Goal: Task Accomplishment & Management: Use online tool/utility

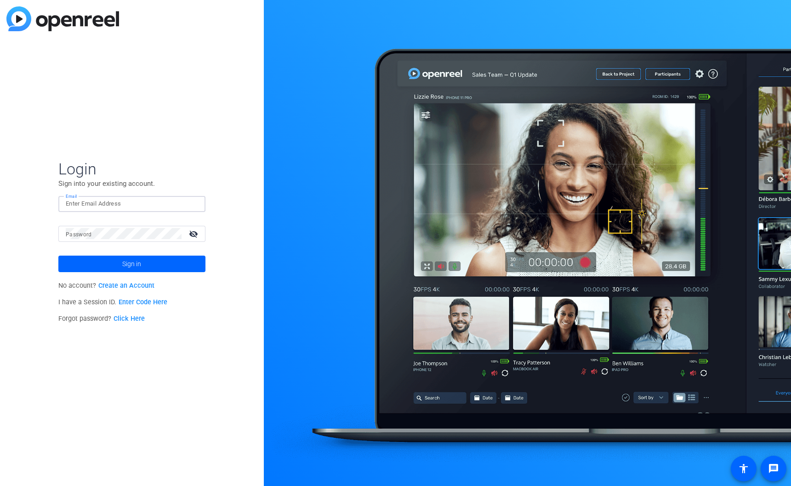
type input "[PERSON_NAME][EMAIL_ADDRESS][DOMAIN_NAME]"
click at [133, 261] on span "Sign in" at bounding box center [131, 264] width 19 height 23
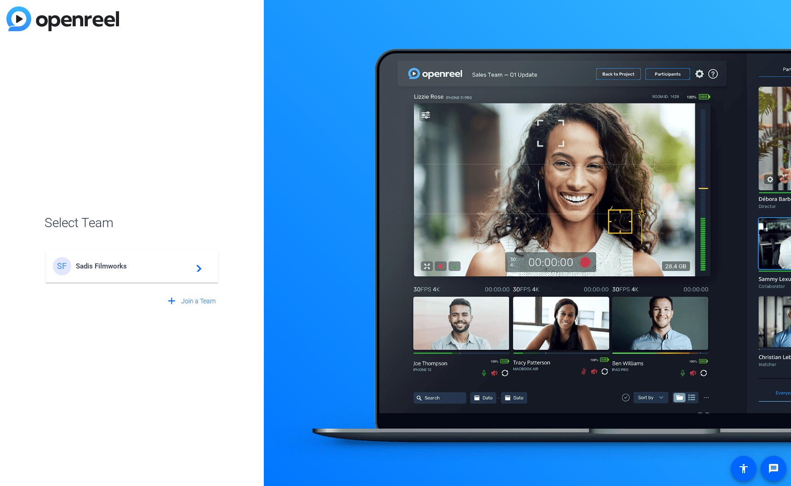
click at [192, 267] on mat-icon "navigate_next" at bounding box center [196, 266] width 11 height 11
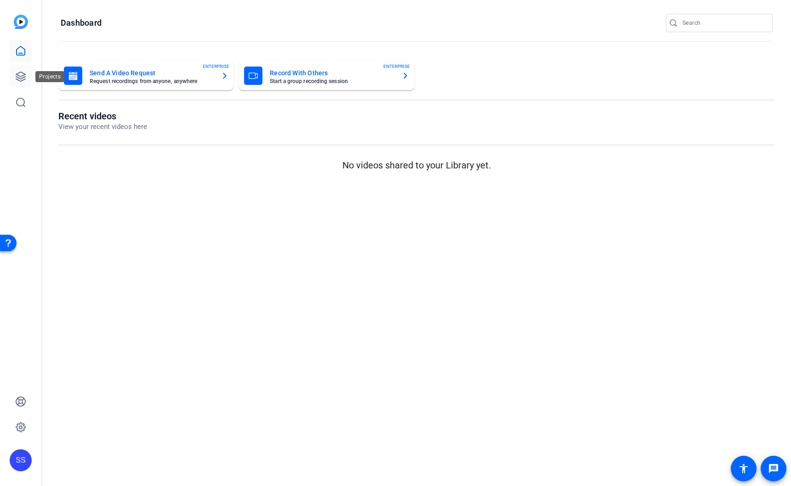
click at [18, 78] on icon at bounding box center [20, 76] width 9 height 9
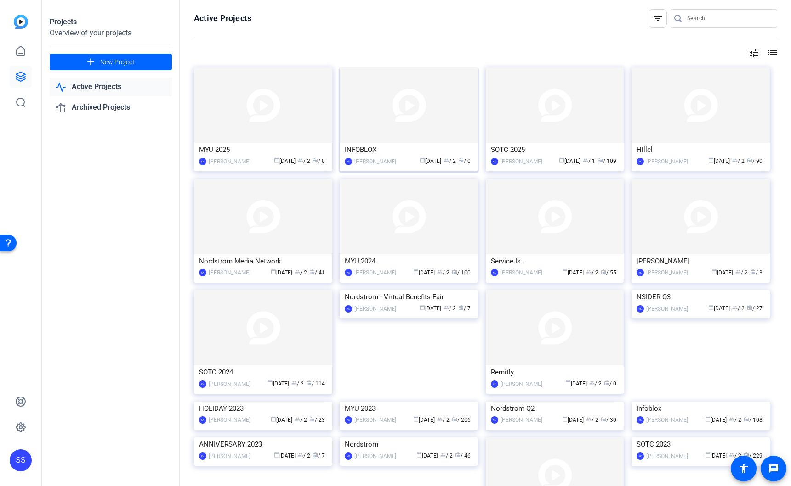
click at [402, 158] on div "calendar_today [DATE] group / 2 radio / 0" at bounding box center [437, 162] width 72 height 10
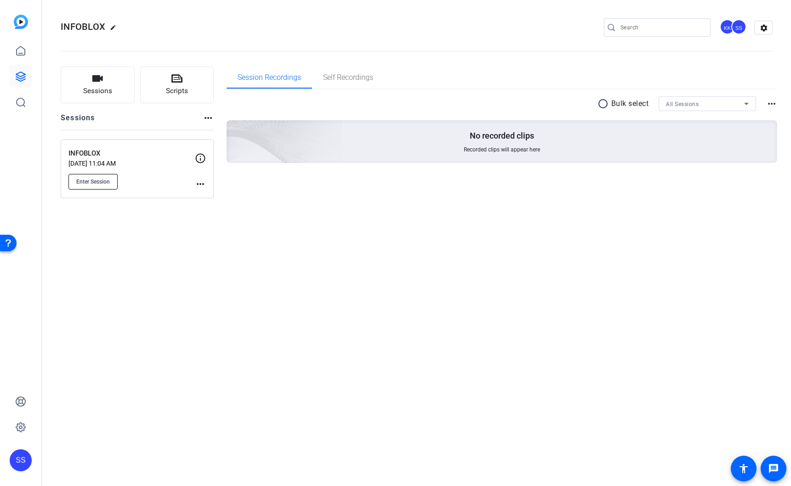
click at [85, 180] on span "Enter Session" at bounding box center [93, 181] width 34 height 7
click at [89, 184] on span "Enter Session" at bounding box center [93, 181] width 34 height 7
click at [102, 180] on span "Enter Session" at bounding box center [93, 181] width 34 height 7
click at [93, 177] on button "Enter Session" at bounding box center [92, 182] width 49 height 16
click at [159, 157] on p "INFOBLOX" at bounding box center [131, 153] width 126 height 11
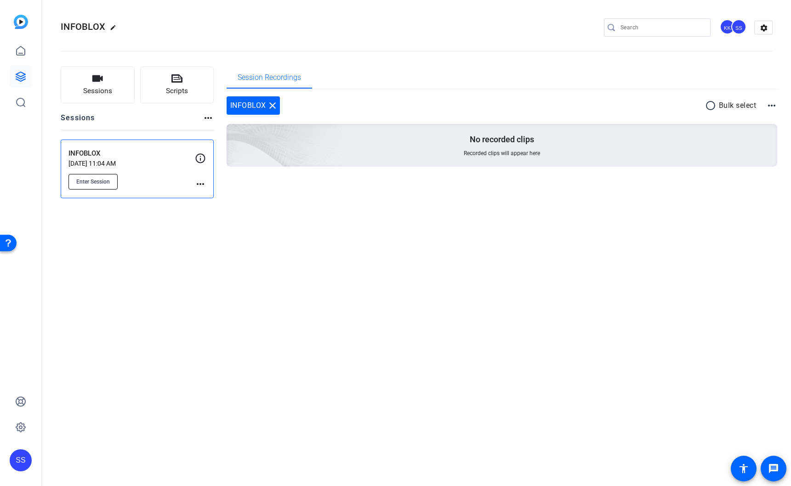
click at [82, 183] on span "Enter Session" at bounding box center [93, 181] width 34 height 7
click at [96, 178] on span "Enter Session" at bounding box center [93, 181] width 34 height 7
click at [85, 182] on span "Enter Session" at bounding box center [93, 181] width 34 height 7
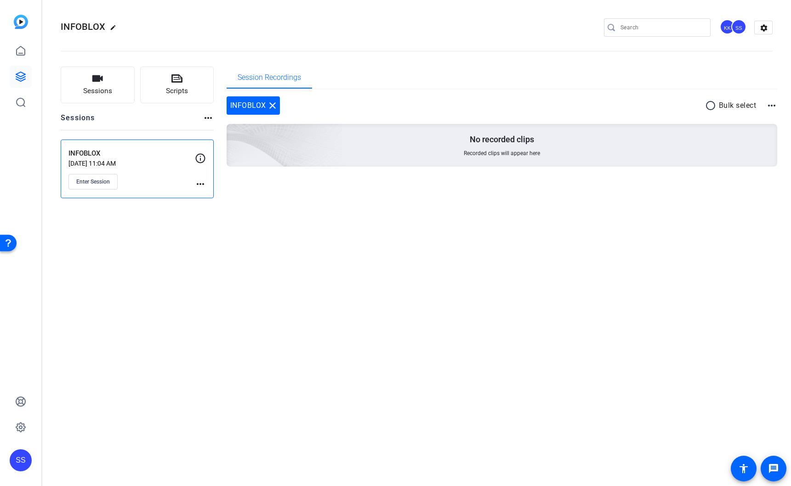
click at [203, 183] on mat-icon "more_horiz" at bounding box center [200, 184] width 11 height 11
click at [164, 189] on div at bounding box center [395, 243] width 791 height 486
click at [199, 159] on icon at bounding box center [200, 158] width 11 height 11
click at [178, 171] on div "INFOBLOX [DATE] 11:04 AM Enter Session" at bounding box center [131, 168] width 126 height 41
click at [102, 181] on span "Enter Session" at bounding box center [93, 181] width 34 height 7
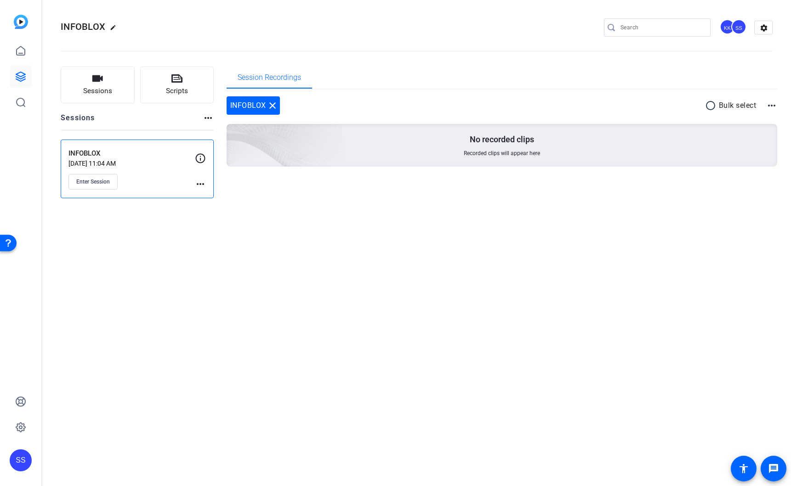
click at [21, 23] on img at bounding box center [21, 22] width 14 height 14
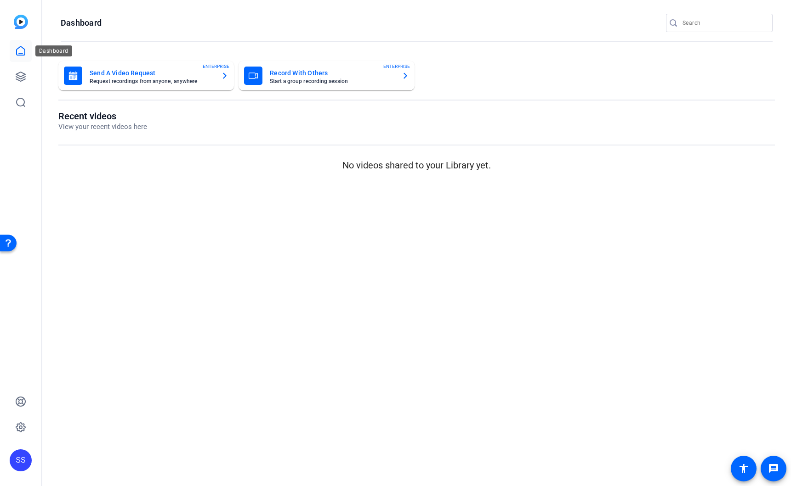
click at [20, 50] on icon at bounding box center [20, 50] width 11 height 11
click at [20, 73] on icon at bounding box center [20, 76] width 9 height 9
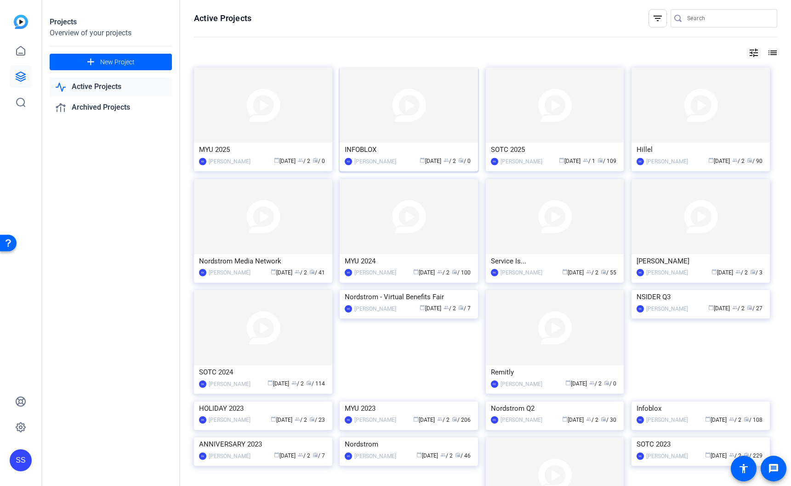
click at [451, 107] on img at bounding box center [408, 105] width 138 height 75
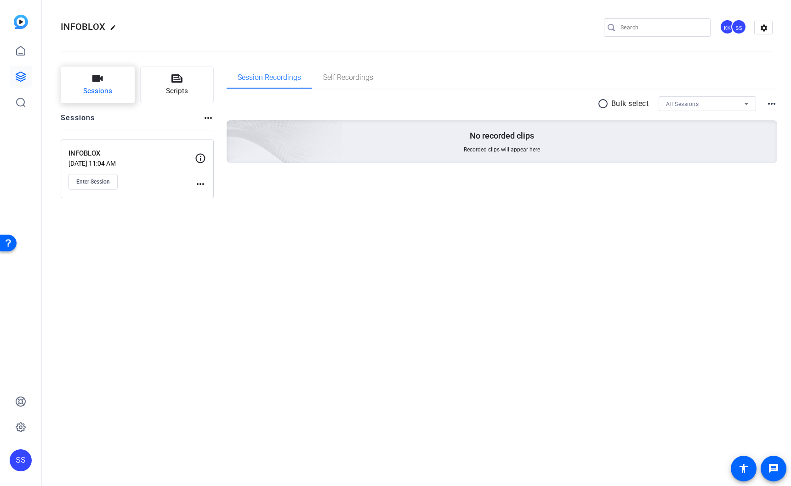
click at [108, 86] on span "Sessions" at bounding box center [97, 91] width 29 height 11
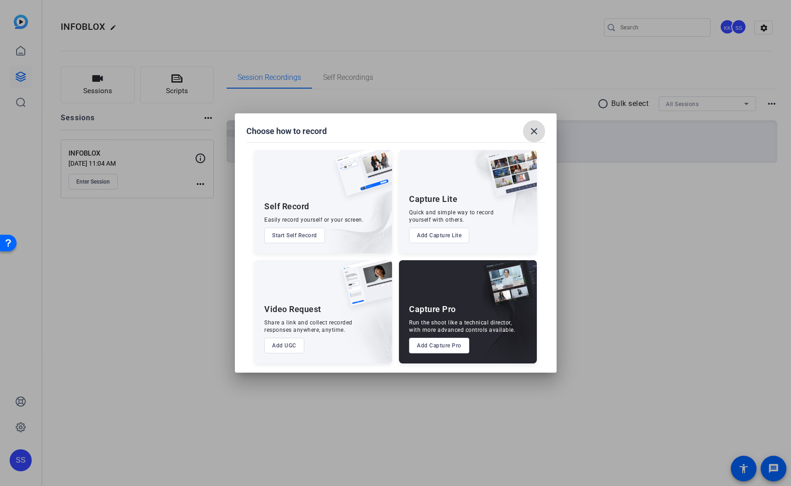
click at [537, 135] on mat-icon "close" at bounding box center [533, 131] width 11 height 11
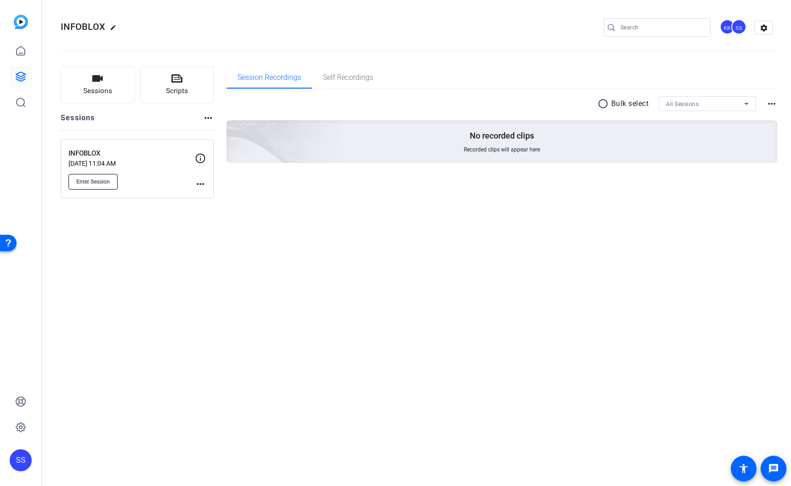
click at [106, 174] on button "Enter Session" at bounding box center [92, 182] width 49 height 16
click at [105, 176] on button "Enter Session" at bounding box center [92, 182] width 49 height 16
click at [750, 103] on icon at bounding box center [745, 103] width 11 height 11
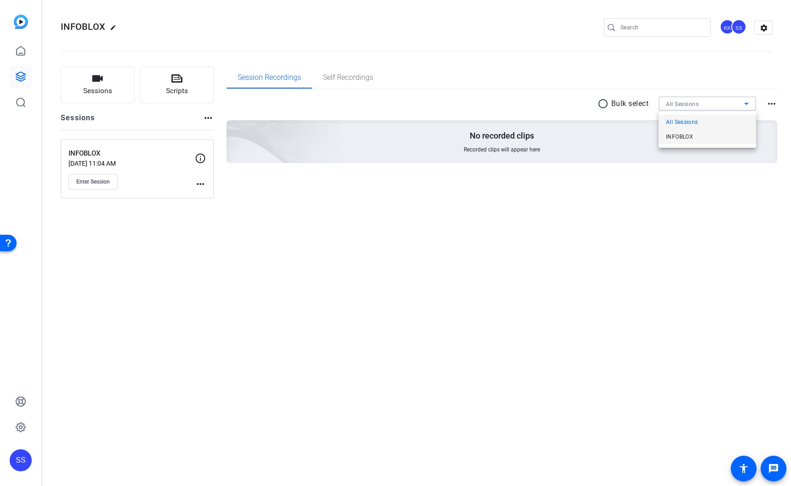
click at [686, 138] on span "INFOBLOX" at bounding box center [679, 136] width 27 height 11
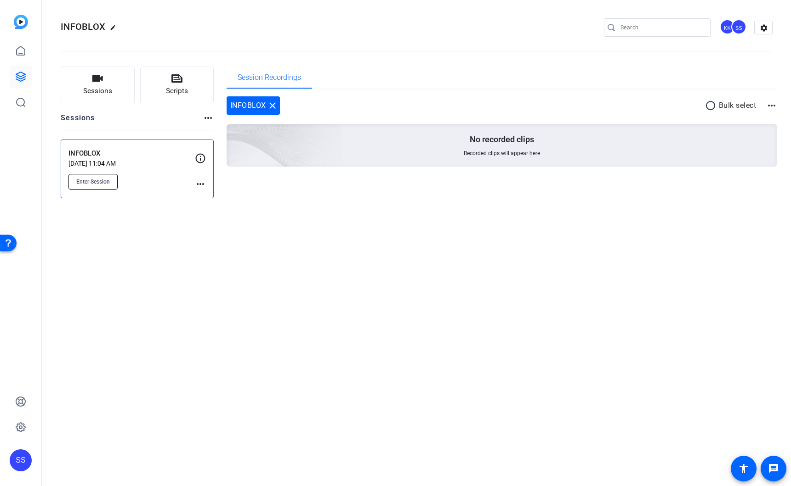
click at [78, 181] on span "Enter Session" at bounding box center [93, 181] width 34 height 7
click at [88, 87] on span "Sessions" at bounding box center [97, 91] width 29 height 11
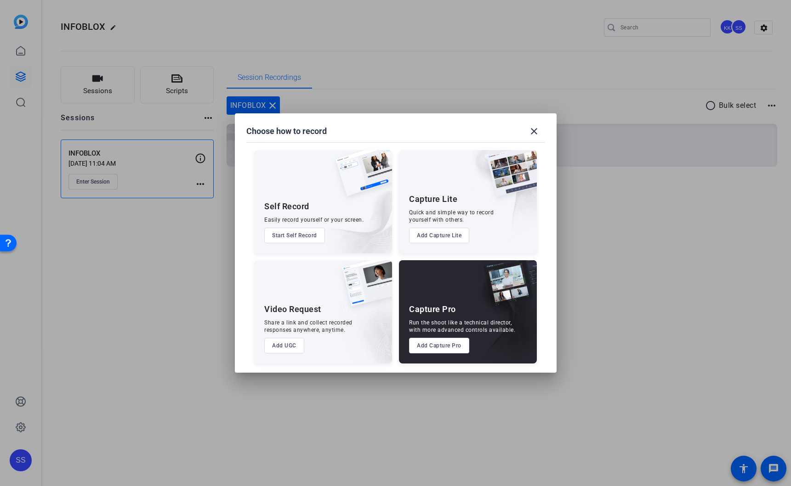
click at [293, 238] on button "Start Self Record" at bounding box center [294, 236] width 61 height 16
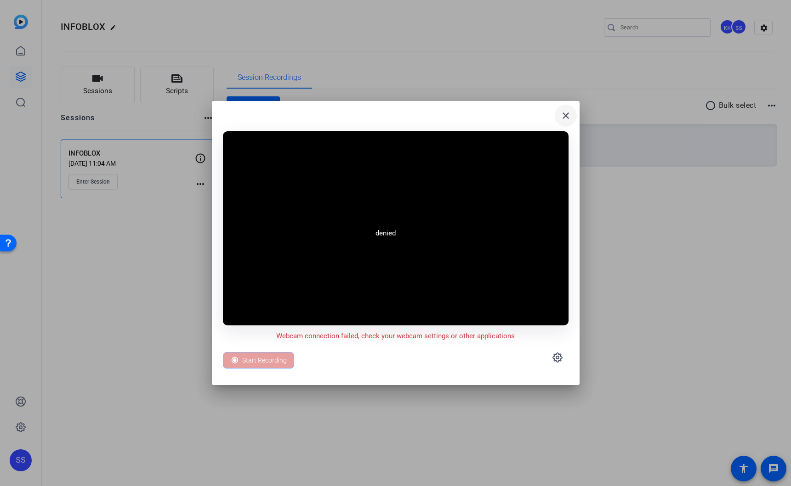
click at [565, 116] on mat-icon "close" at bounding box center [565, 115] width 11 height 11
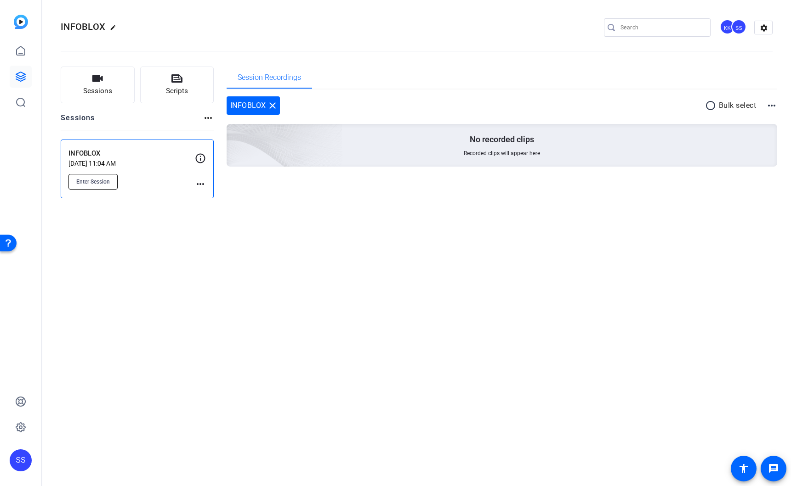
click at [110, 177] on button "Enter Session" at bounding box center [92, 182] width 49 height 16
click at [106, 177] on button "Enter Session" at bounding box center [92, 182] width 49 height 16
click at [105, 176] on button "Enter Session" at bounding box center [92, 182] width 49 height 16
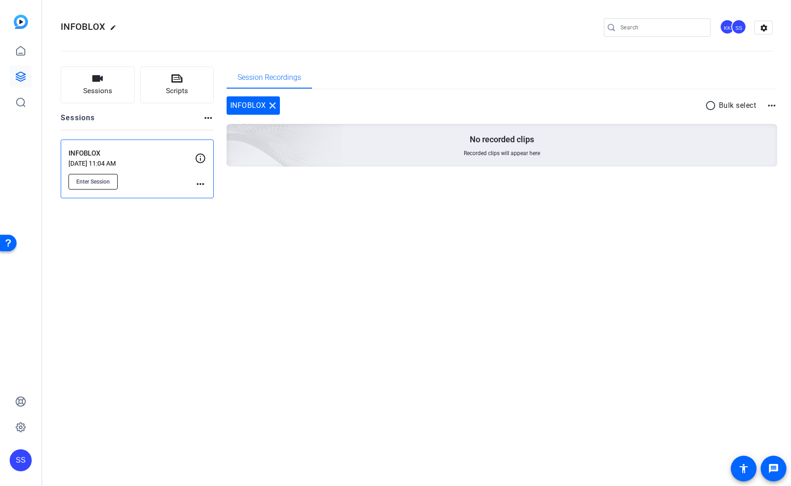
click at [105, 176] on button "Enter Session" at bounding box center [92, 182] width 49 height 16
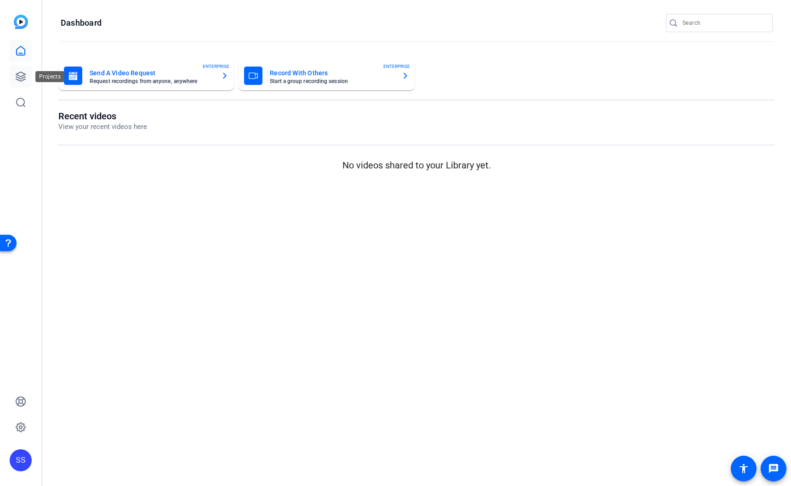
click at [21, 79] on icon at bounding box center [20, 76] width 9 height 9
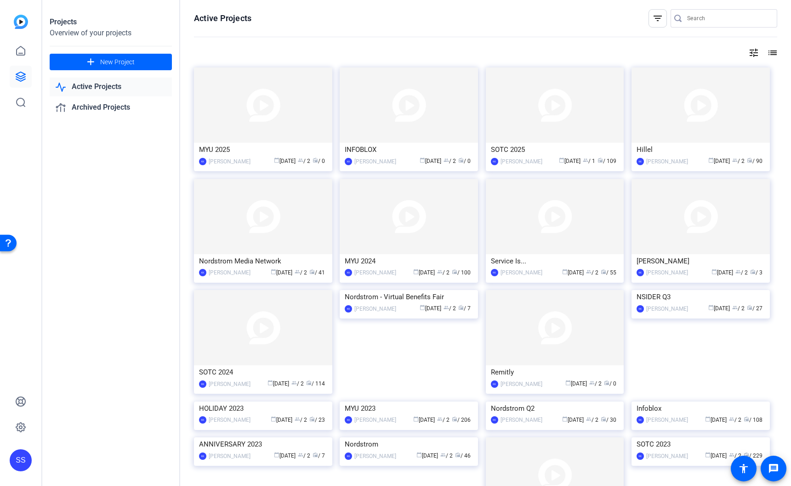
click at [107, 85] on link "Active Projects" at bounding box center [111, 87] width 122 height 19
click at [83, 93] on link "Active Projects" at bounding box center [111, 87] width 122 height 19
click at [361, 150] on div "INFOBLOX" at bounding box center [409, 150] width 128 height 14
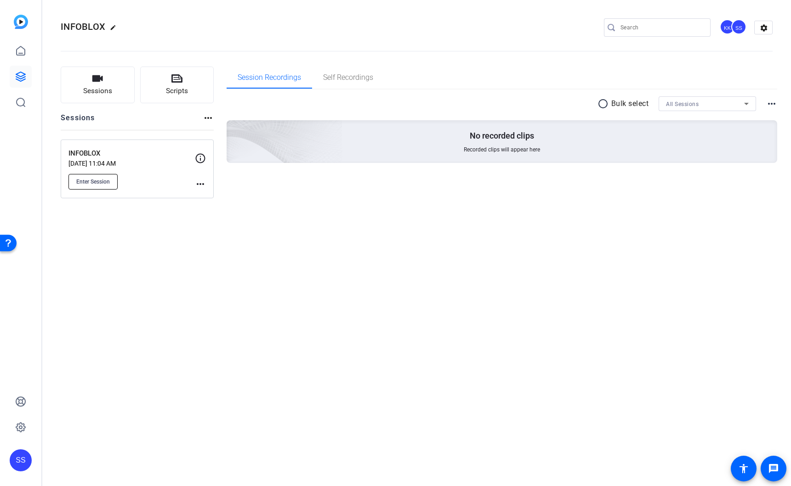
click at [103, 182] on span "Enter Session" at bounding box center [93, 181] width 34 height 7
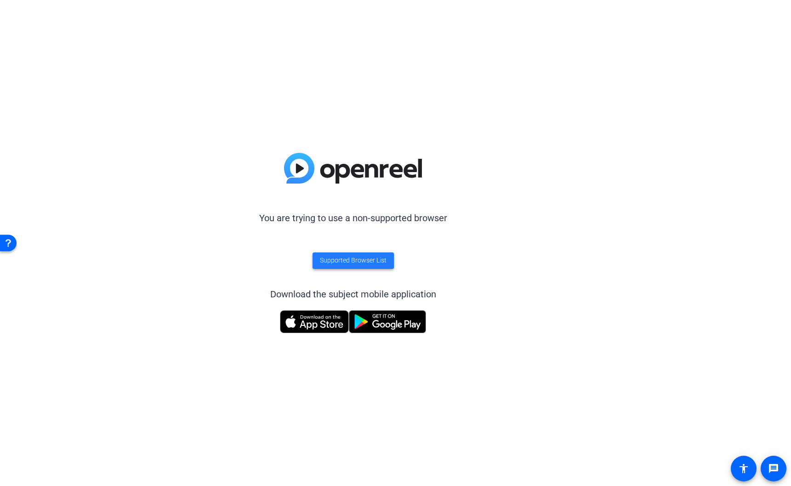
click at [351, 261] on span "Supported Browser List" at bounding box center [353, 261] width 67 height 10
